Goal: Information Seeking & Learning: Find specific fact

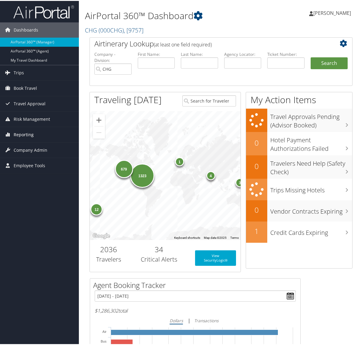
click at [35, 137] on link "Reporting" at bounding box center [39, 133] width 79 height 15
click at [37, 137] on link "Reporting" at bounding box center [39, 133] width 79 height 15
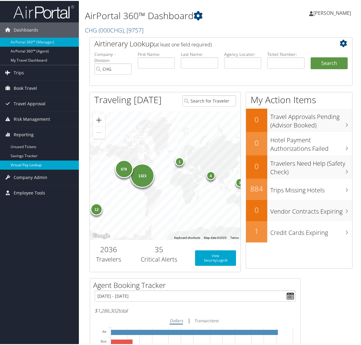
click at [35, 161] on link "Virtual Pay Lookup" at bounding box center [39, 164] width 79 height 9
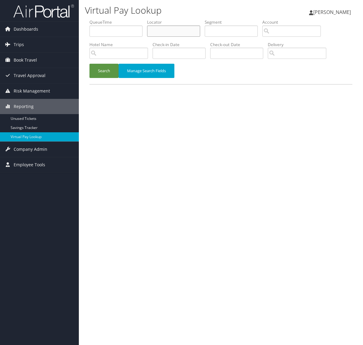
click at [158, 31] on input "text" at bounding box center [173, 30] width 53 height 11
paste input "OEVBBE"
type input "OEVBBE"
click at [104, 73] on button "Search" at bounding box center [103, 71] width 29 height 14
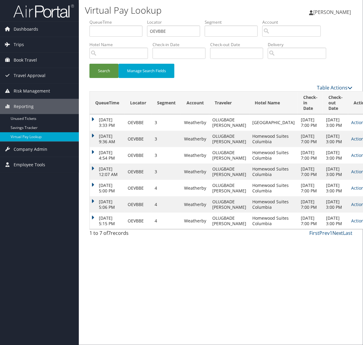
click at [340, 236] on link "Next" at bounding box center [337, 233] width 11 height 7
click at [339, 236] on link "Next" at bounding box center [337, 233] width 11 height 7
click at [351, 224] on link "Actions" at bounding box center [360, 221] width 19 height 6
click at [319, 277] on link "Logs" at bounding box center [326, 275] width 38 height 10
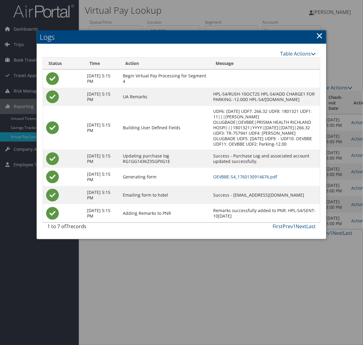
drag, startPoint x: 319, startPoint y: 39, endPoint x: 313, endPoint y: 79, distance: 40.5
click at [319, 39] on link "×" at bounding box center [319, 35] width 7 height 12
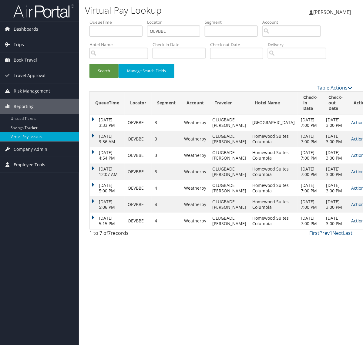
click at [351, 224] on link "Actions" at bounding box center [360, 221] width 19 height 6
click at [321, 274] on link "Logs" at bounding box center [326, 275] width 38 height 10
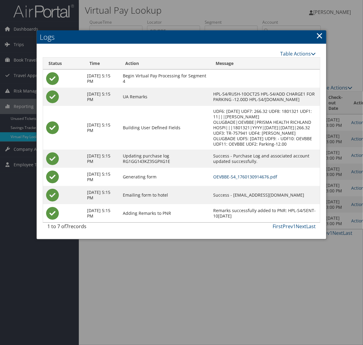
click at [230, 180] on link "OEVBBE-S4_1760130914676.pdf" at bounding box center [245, 177] width 64 height 6
